Goal: Obtain resource: Download file/media

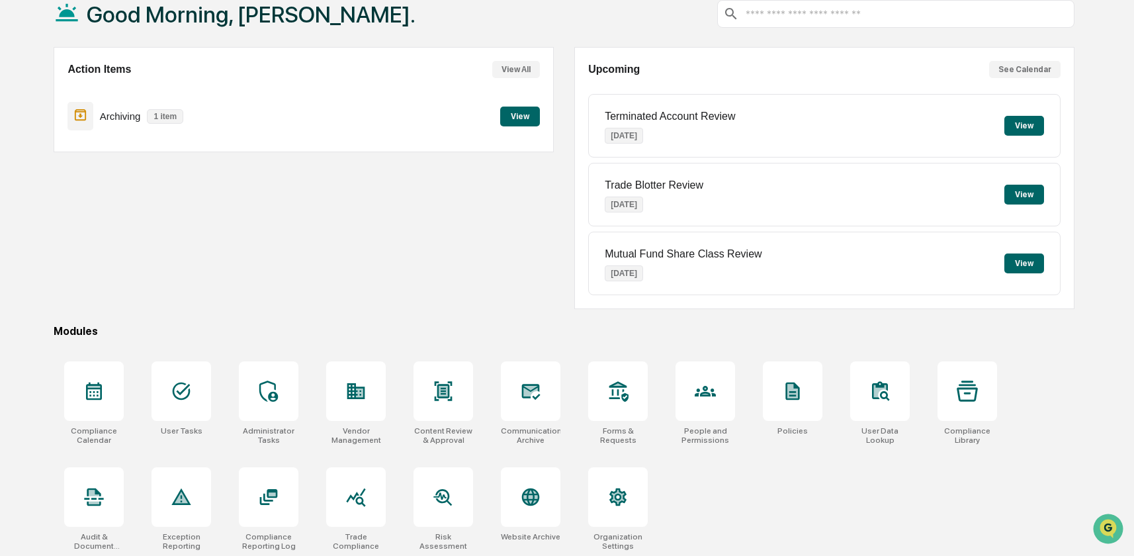
scroll to position [85, 0]
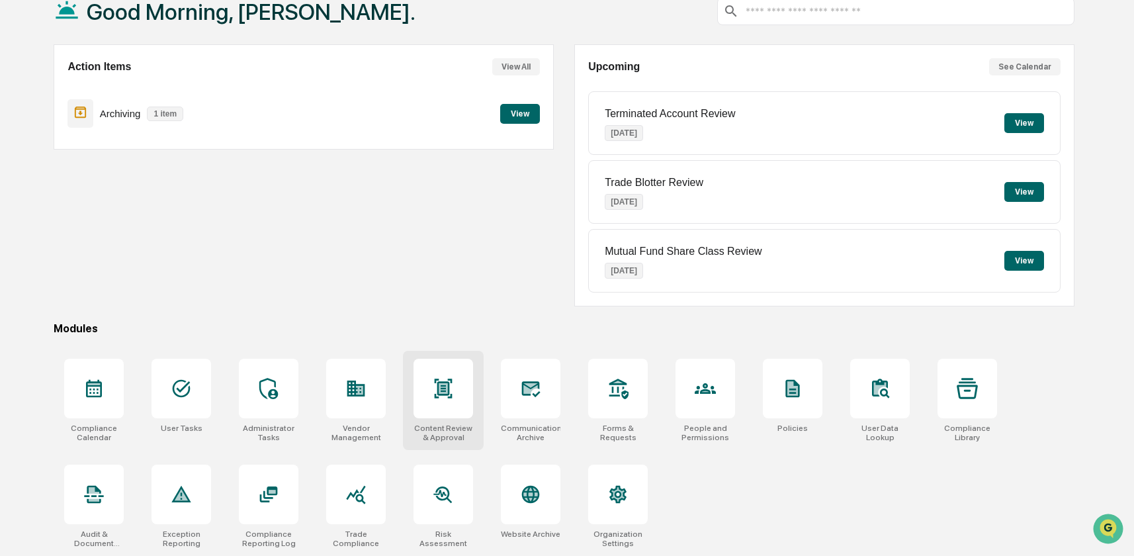
click at [440, 404] on div at bounding box center [444, 389] width 60 height 60
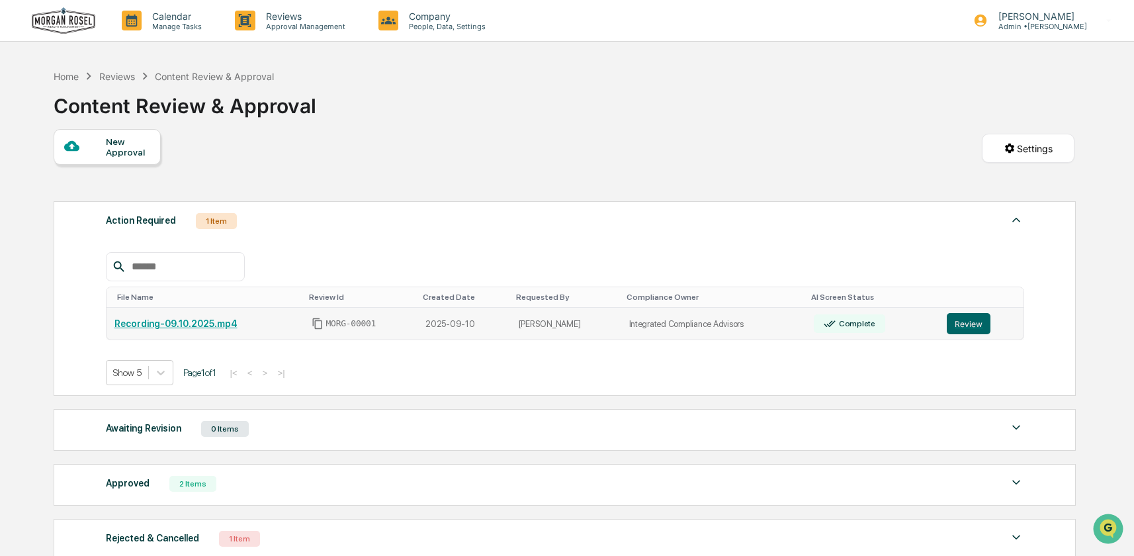
click at [187, 322] on link "Recording-09.10.2025.mp4" at bounding box center [176, 323] width 123 height 11
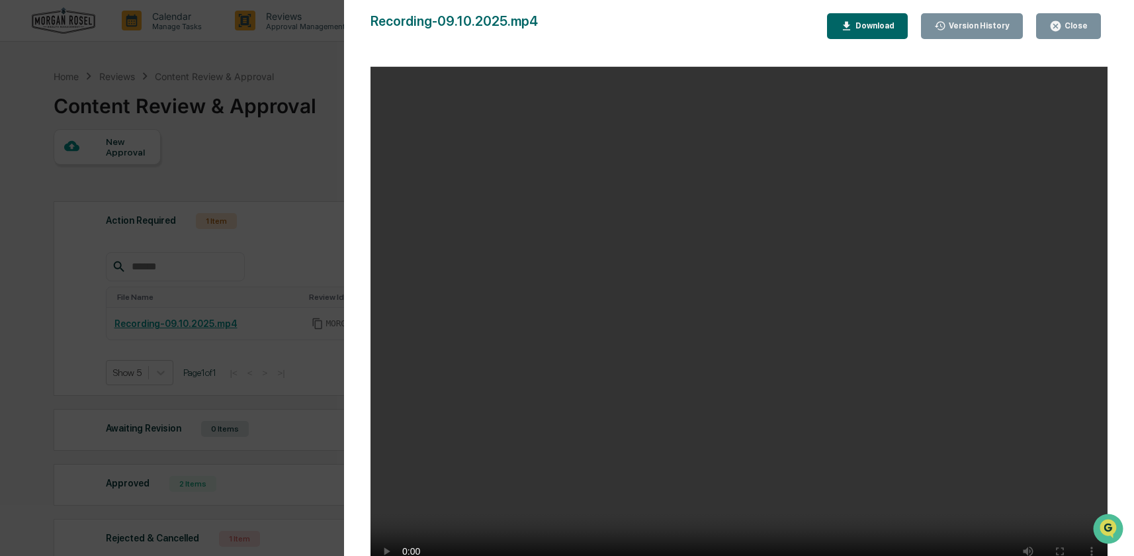
click at [1076, 29] on div "Close" at bounding box center [1075, 25] width 26 height 9
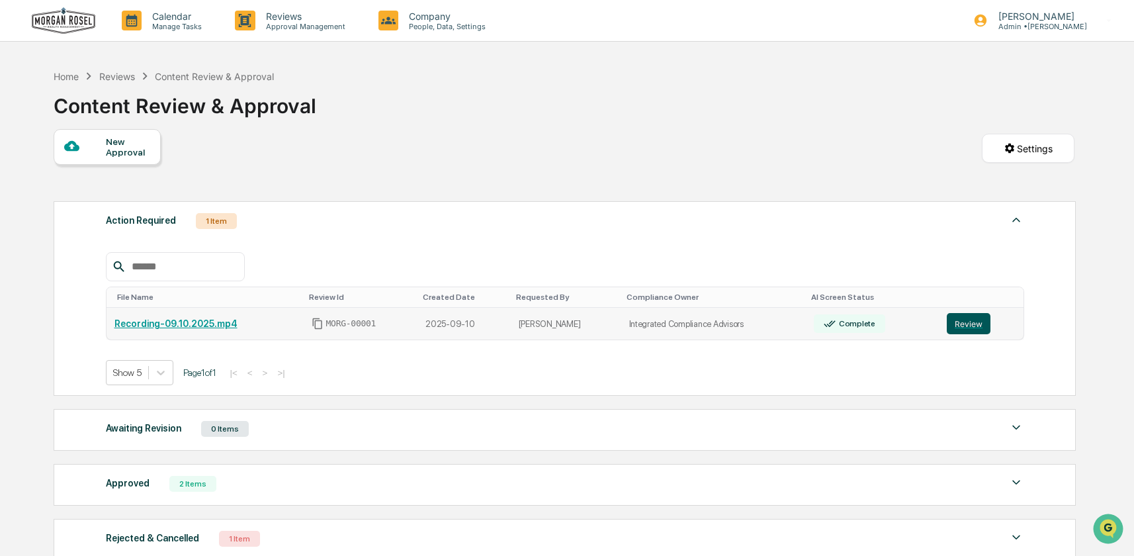
click at [966, 323] on button "Review" at bounding box center [969, 323] width 44 height 21
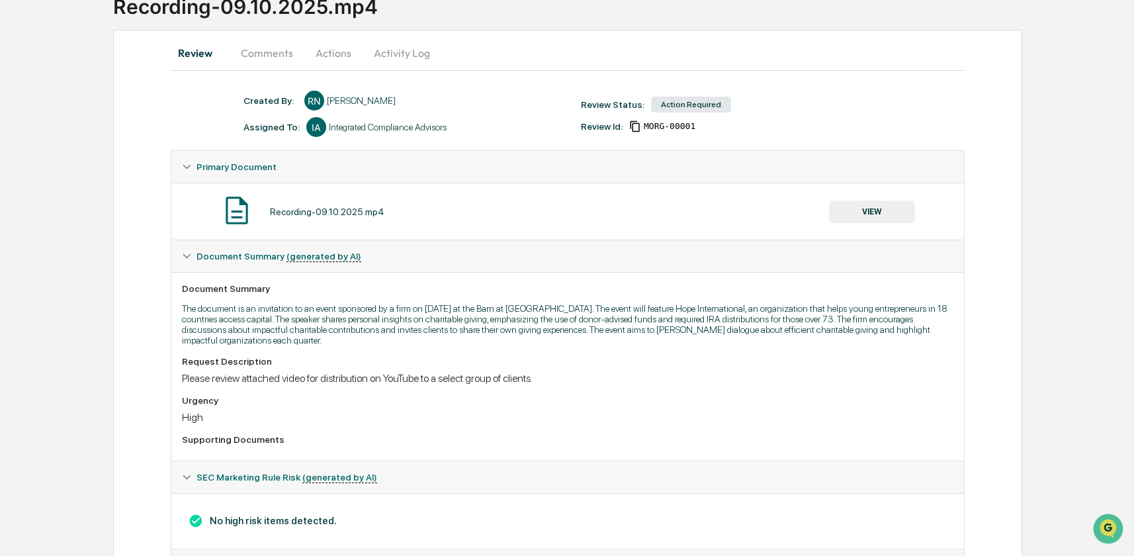
scroll to position [159, 0]
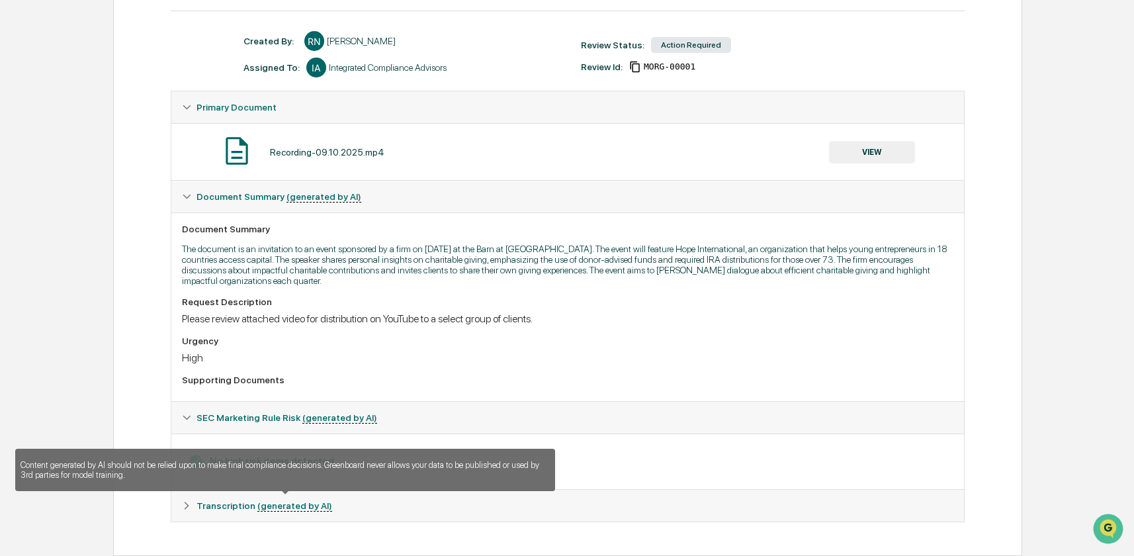
click at [285, 505] on u "(generated by AI)" at bounding box center [294, 505] width 75 height 11
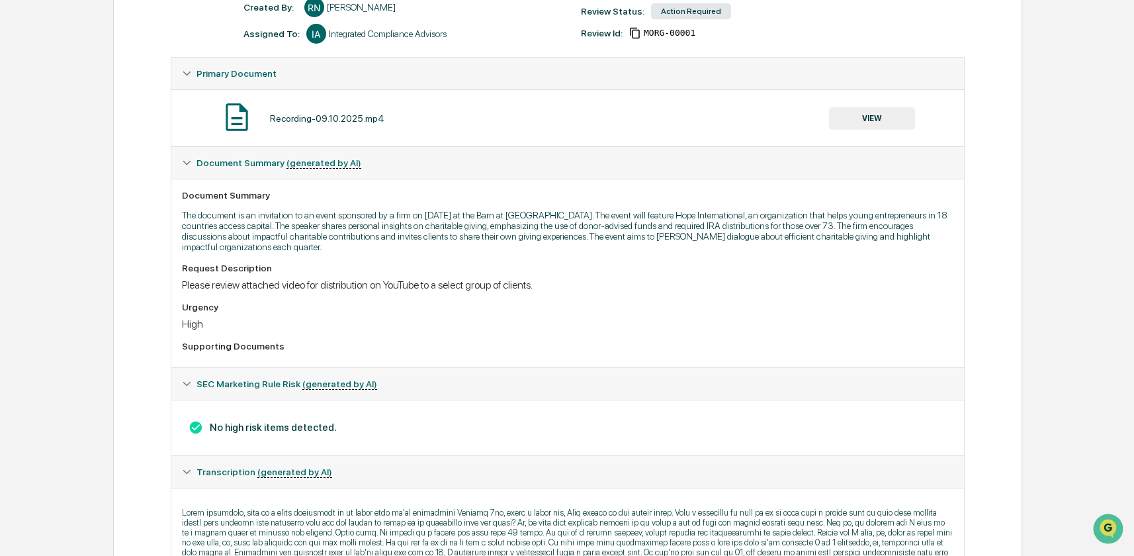
scroll to position [0, 0]
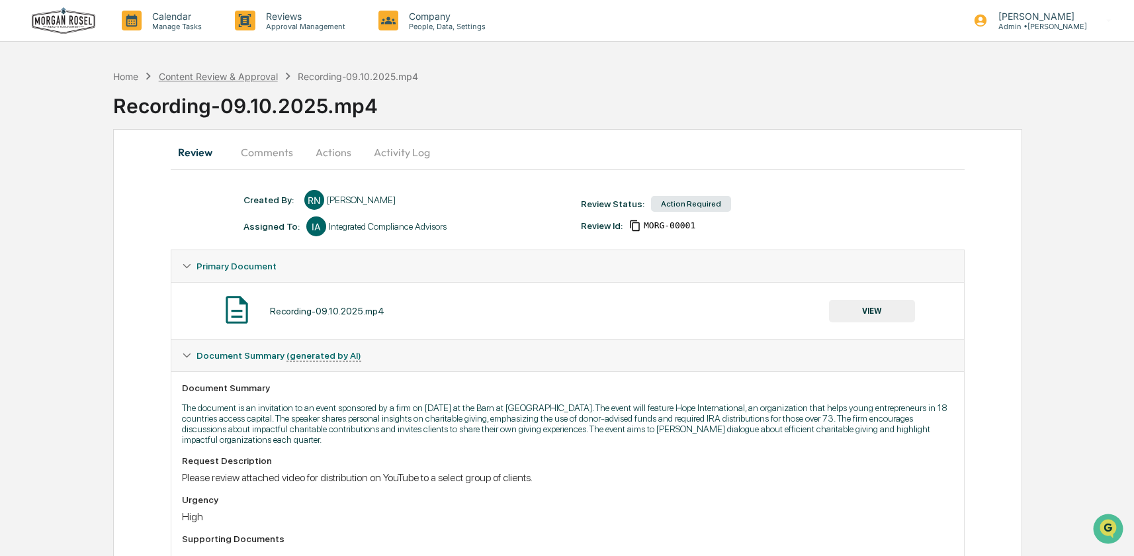
click at [234, 73] on div "Content Review & Approval" at bounding box center [218, 76] width 119 height 11
